Goal: Check status

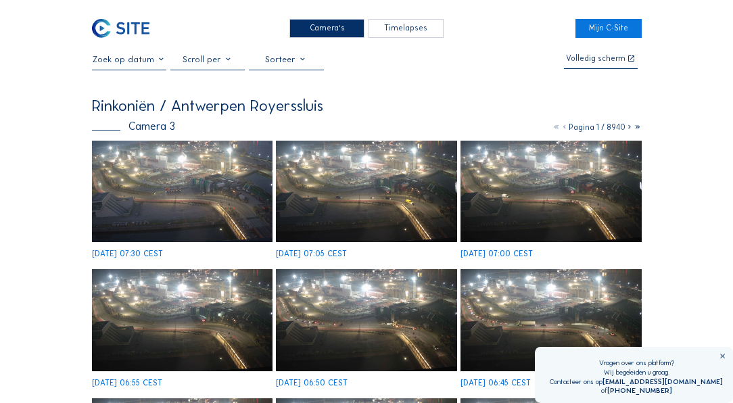
click at [172, 167] on img at bounding box center [182, 191] width 181 height 101
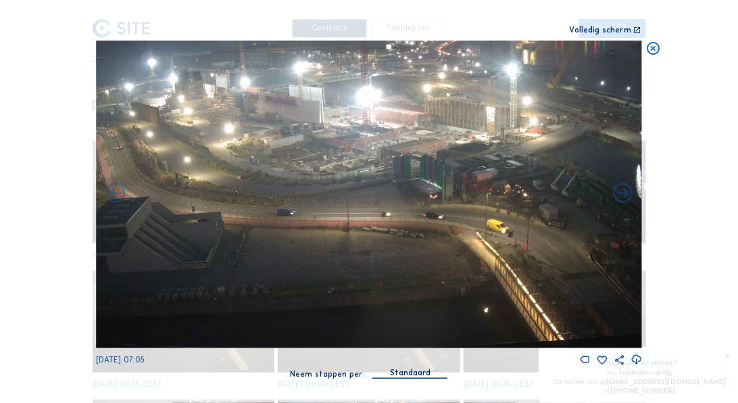
click at [651, 47] on icon at bounding box center [654, 49] width 16 height 16
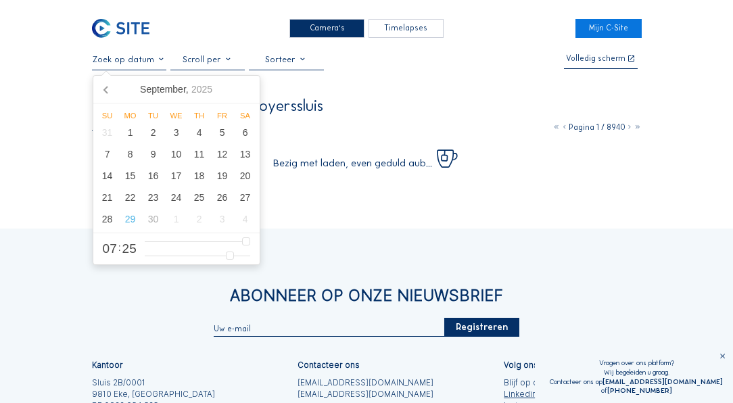
click at [158, 61] on input "text" at bounding box center [129, 59] width 75 height 10
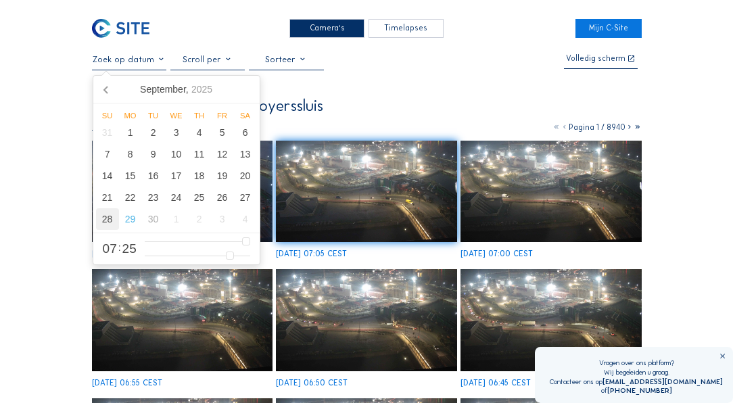
click at [108, 220] on div "28" at bounding box center [107, 219] width 23 height 22
type input "28/09/2025 07:25"
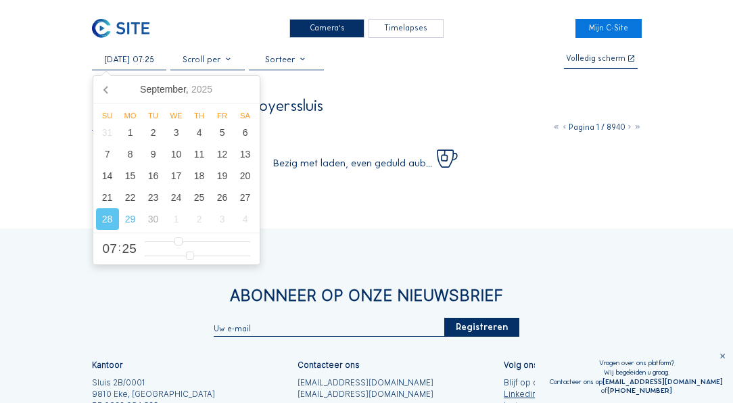
click at [50, 202] on div "Camera's Timelapses Mijn C-Site 28/09/2025 07:25 Volledig scherm Rinkoniën / An…" at bounding box center [366, 274] width 733 height 548
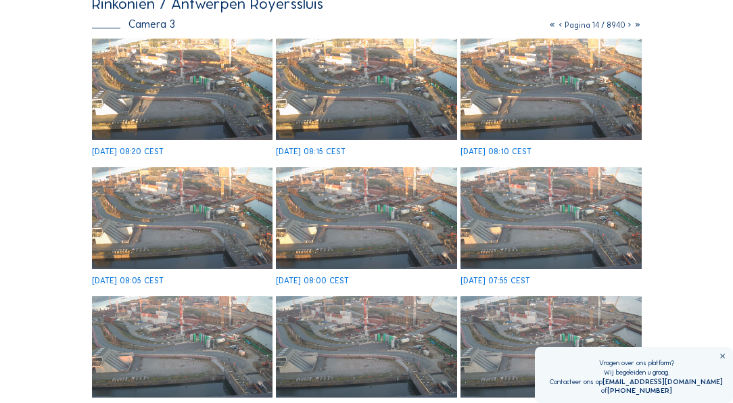
scroll to position [116, 0]
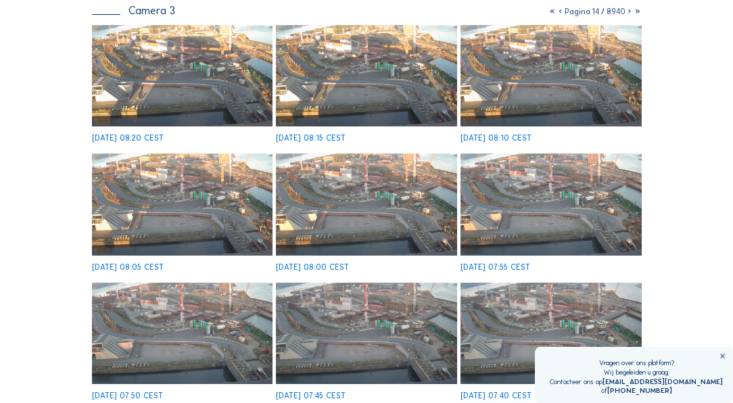
click at [344, 217] on img at bounding box center [366, 204] width 181 height 101
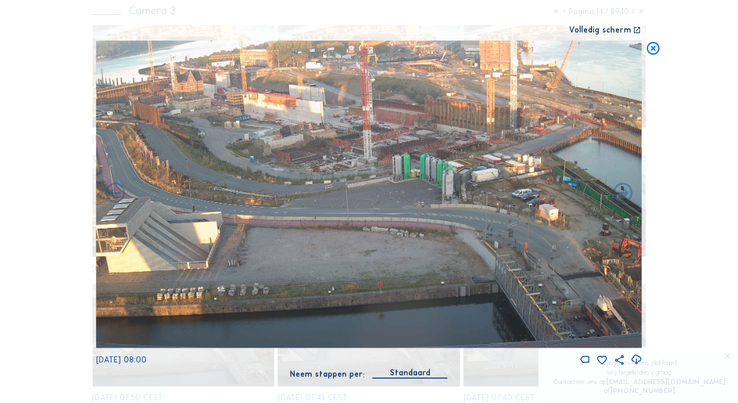
click at [658, 51] on icon at bounding box center [654, 49] width 16 height 16
